Goal: Information Seeking & Learning: Learn about a topic

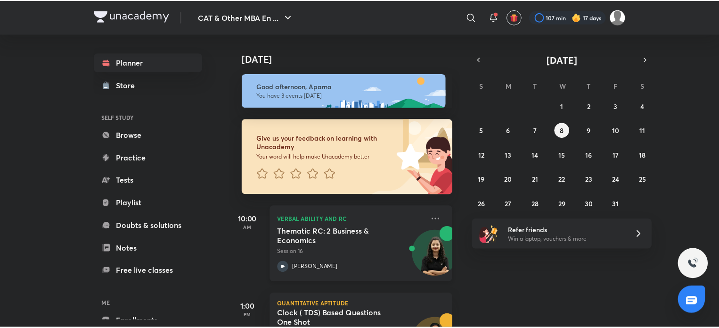
scroll to position [144, 0]
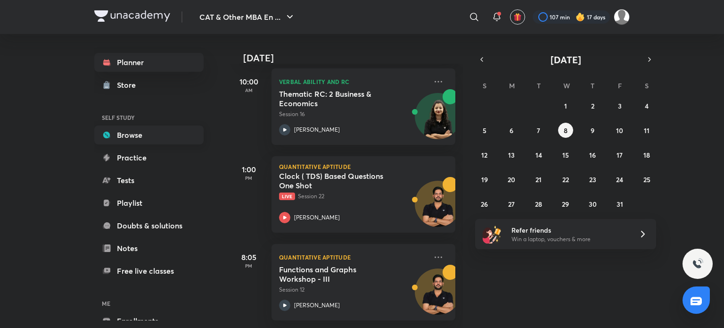
click at [162, 129] on link "Browse" at bounding box center [148, 134] width 109 height 19
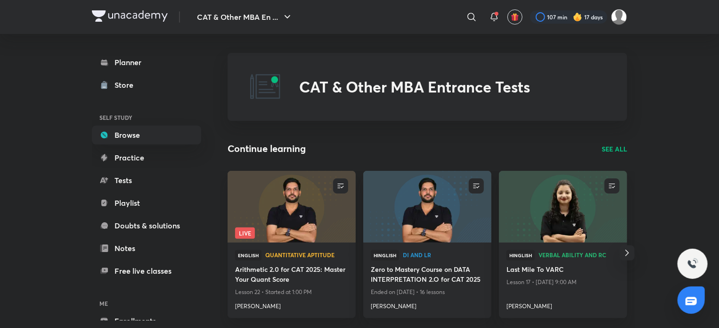
click at [613, 151] on p "SEE ALL" at bounding box center [614, 149] width 25 height 10
click at [604, 146] on p "SEE ALL" at bounding box center [614, 149] width 25 height 10
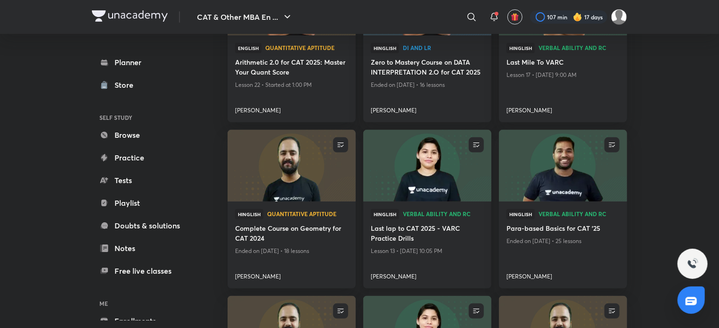
scroll to position [371, 0]
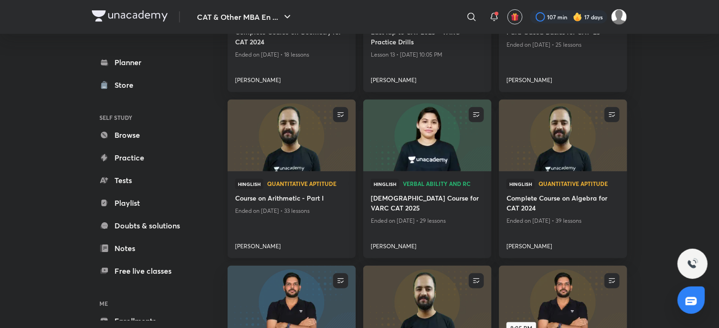
click at [285, 129] on img at bounding box center [291, 135] width 131 height 73
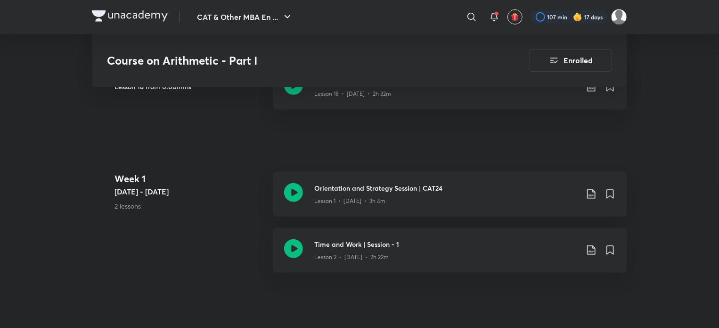
scroll to position [294, 0]
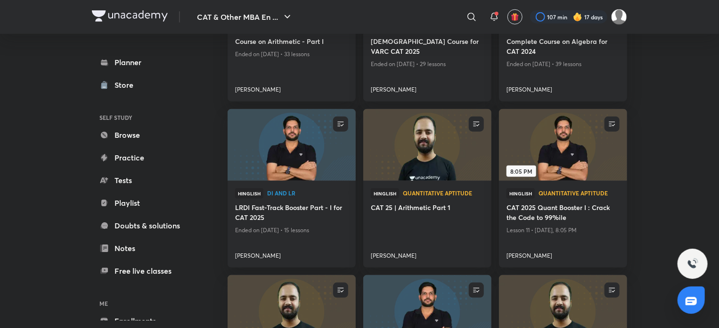
scroll to position [529, 0]
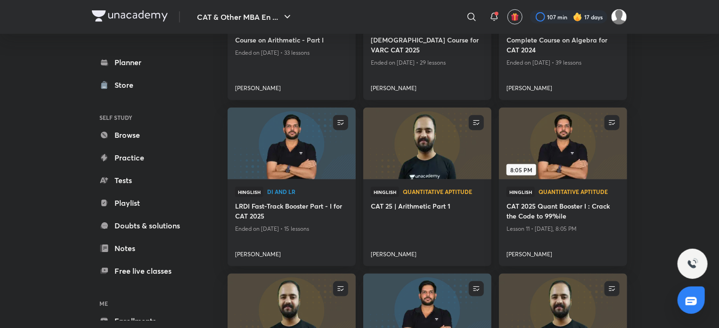
click at [416, 158] on img at bounding box center [427, 143] width 131 height 73
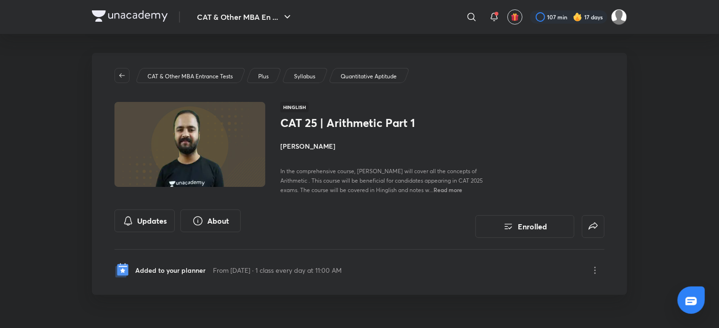
scroll to position [94, 0]
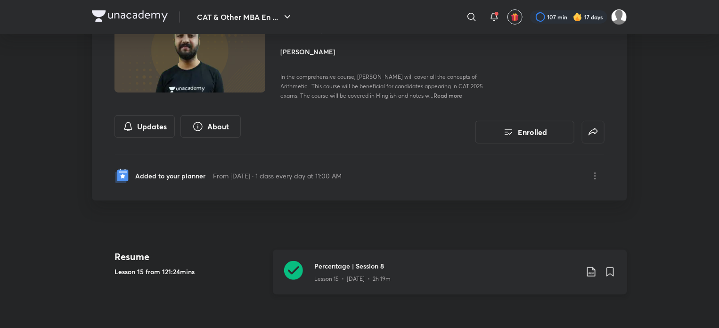
click at [296, 269] on icon at bounding box center [293, 270] width 19 height 19
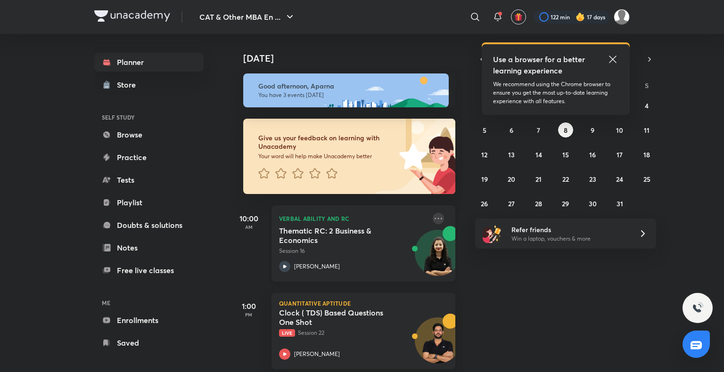
click at [433, 216] on icon at bounding box center [438, 218] width 11 height 11
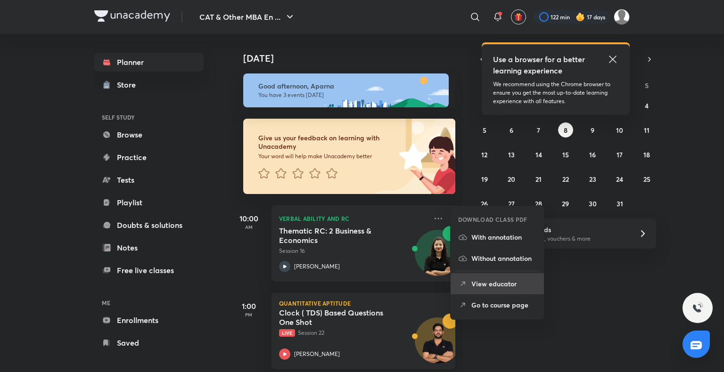
click at [489, 284] on p "View educator" at bounding box center [503, 284] width 65 height 10
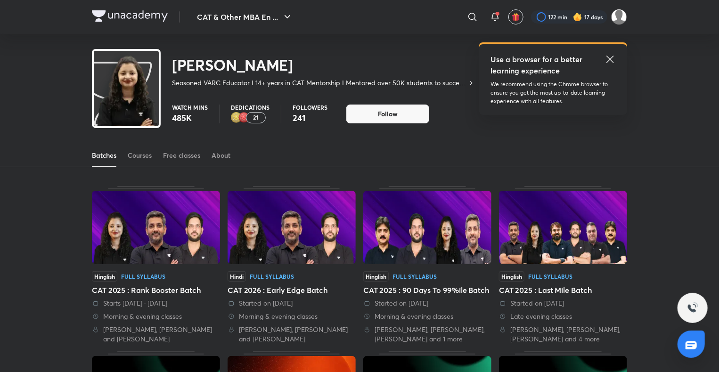
click at [258, 116] on div "21" at bounding box center [256, 117] width 20 height 11
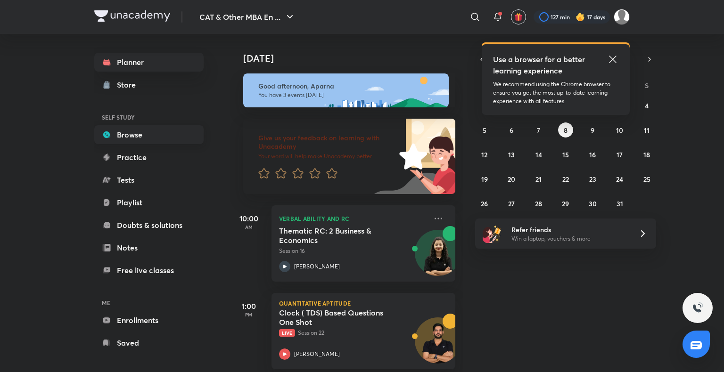
click at [152, 128] on link "Browse" at bounding box center [148, 134] width 109 height 19
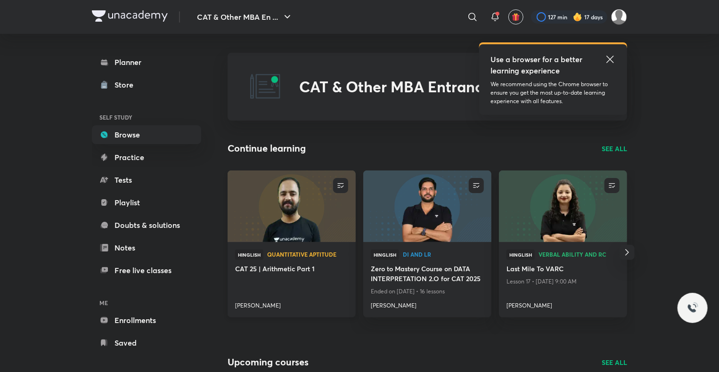
click at [299, 198] on img at bounding box center [291, 206] width 131 height 73
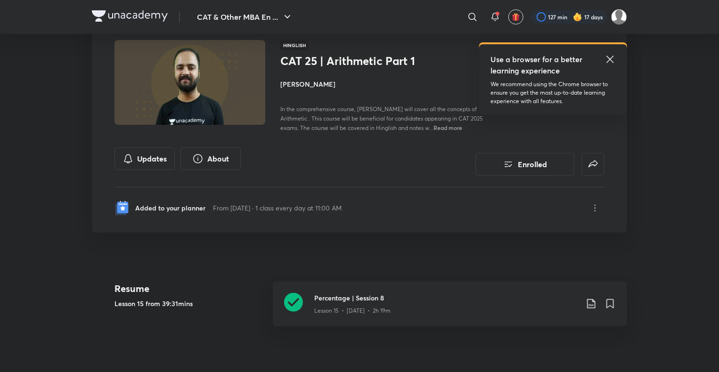
scroll to position [83, 0]
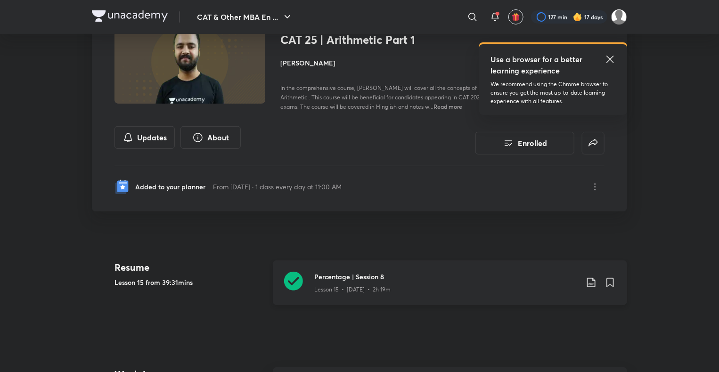
click at [290, 283] on icon at bounding box center [293, 281] width 19 height 19
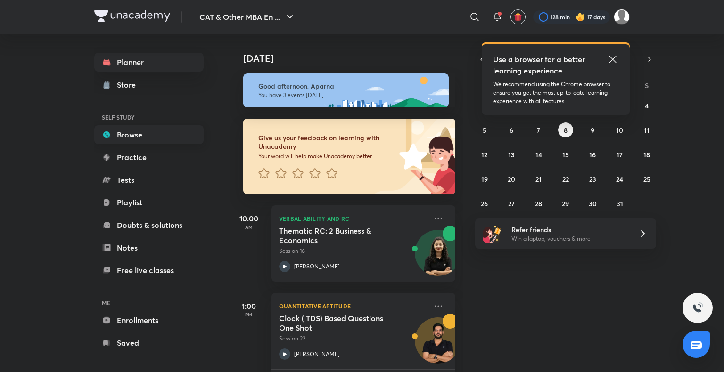
click at [167, 136] on link "Browse" at bounding box center [148, 134] width 109 height 19
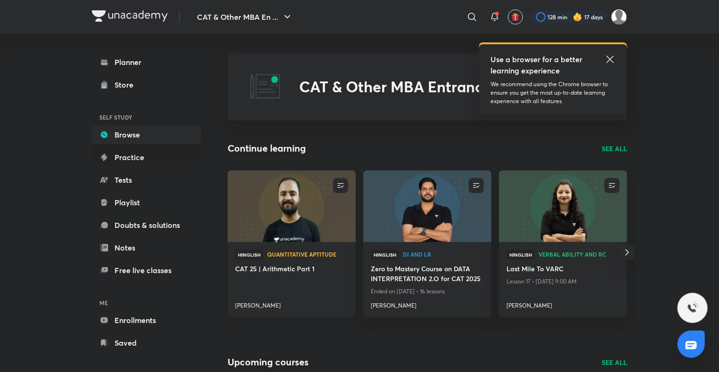
click at [289, 248] on div "Hinglish Quantitative Aptitude CAT 25 | Arithmetic Part 1 Raman Tiwari" at bounding box center [292, 279] width 128 height 75
click at [301, 217] on img at bounding box center [291, 206] width 131 height 73
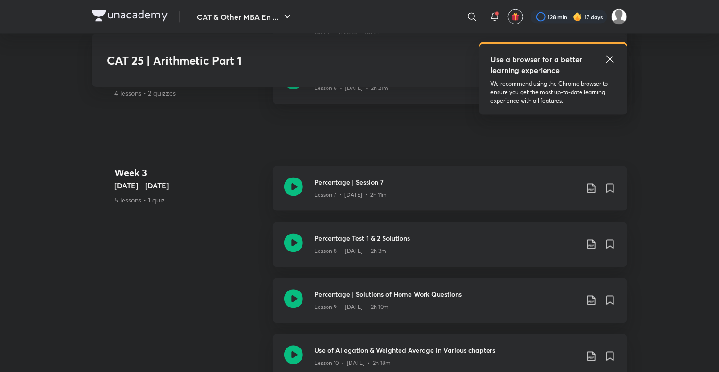
scroll to position [722, 0]
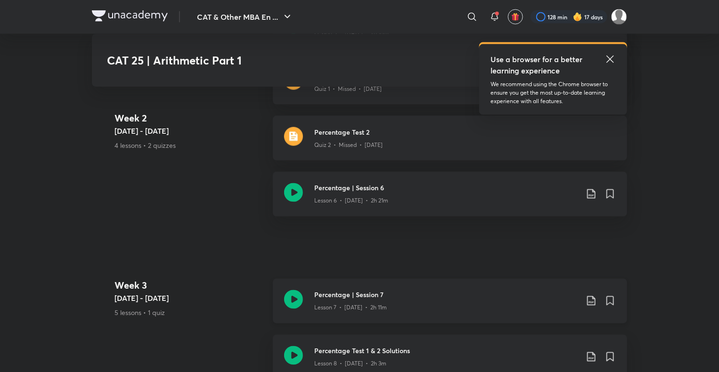
click at [298, 293] on icon at bounding box center [293, 299] width 19 height 19
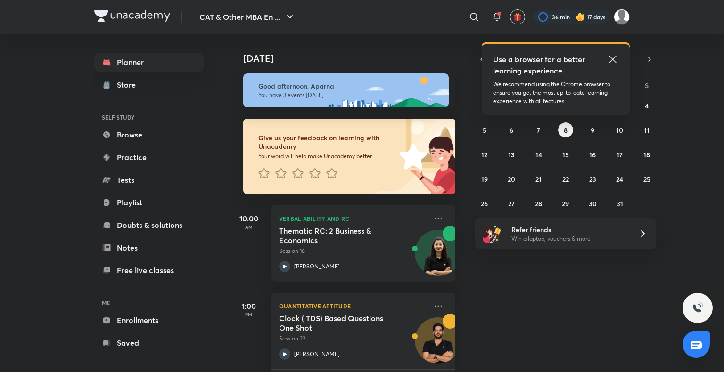
click at [581, 18] on img at bounding box center [580, 16] width 9 height 9
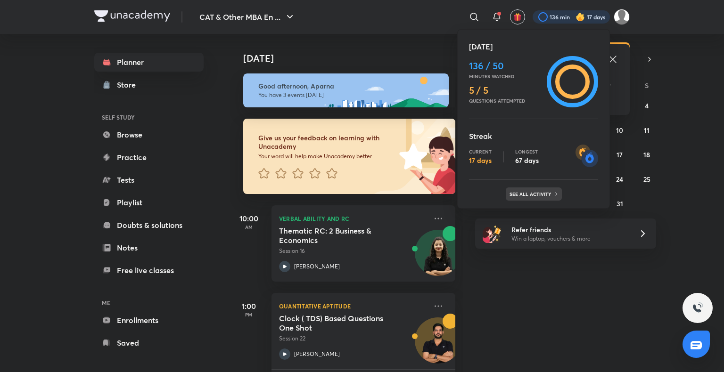
click at [540, 198] on div "See all activity" at bounding box center [534, 194] width 56 height 13
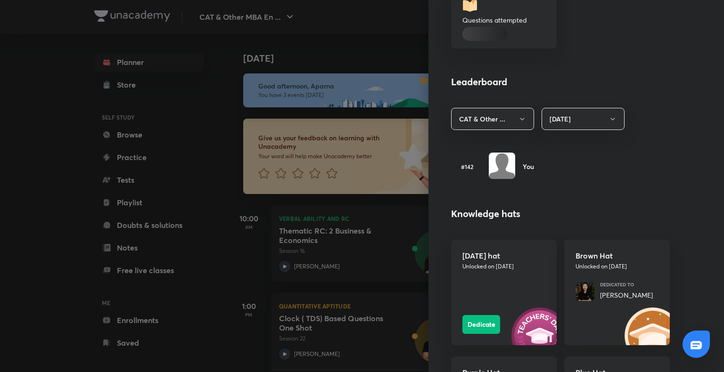
scroll to position [468, 0]
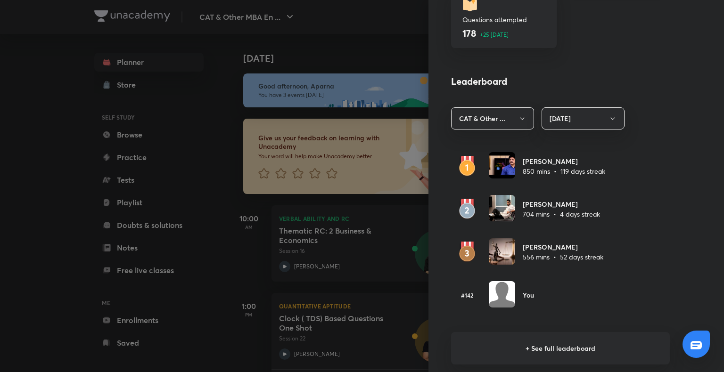
click at [553, 345] on h6 "+ See full leaderboard" at bounding box center [560, 348] width 219 height 33
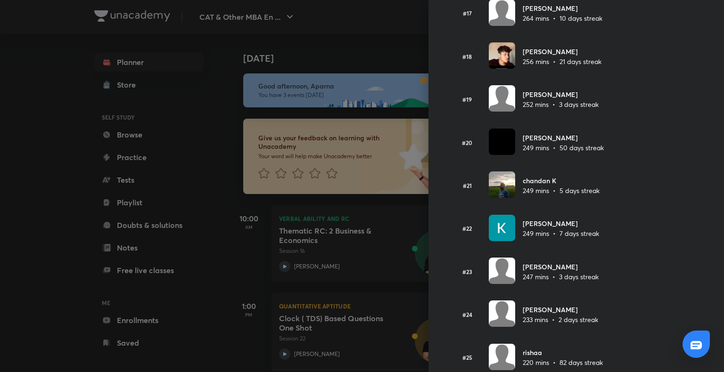
scroll to position [768, 0]
